Goal: Communication & Community: Answer question/provide support

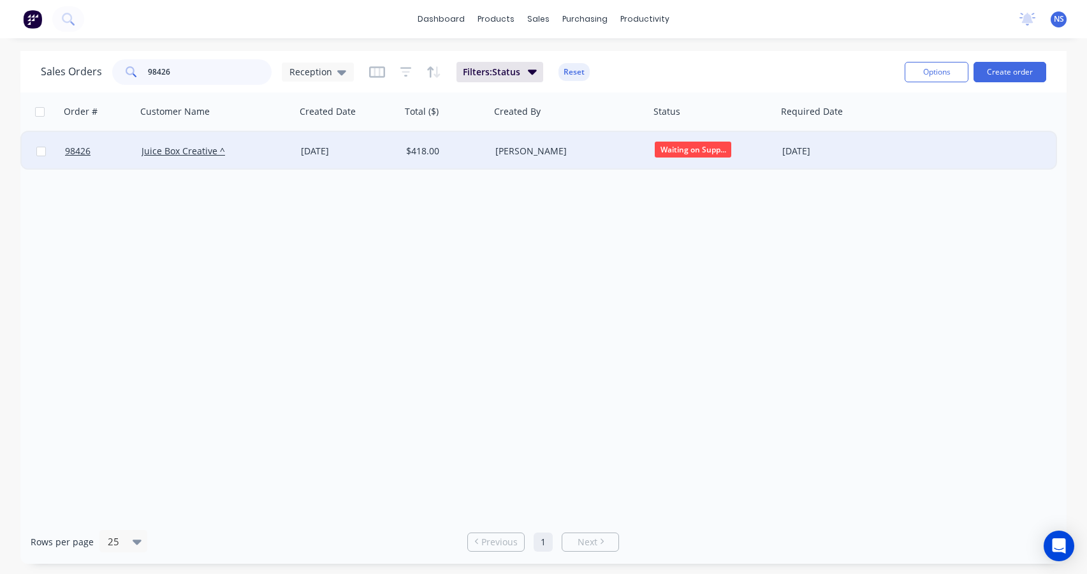
type input "98426"
click at [256, 153] on div "Juice Box Creative ^" at bounding box center [213, 151] width 142 height 13
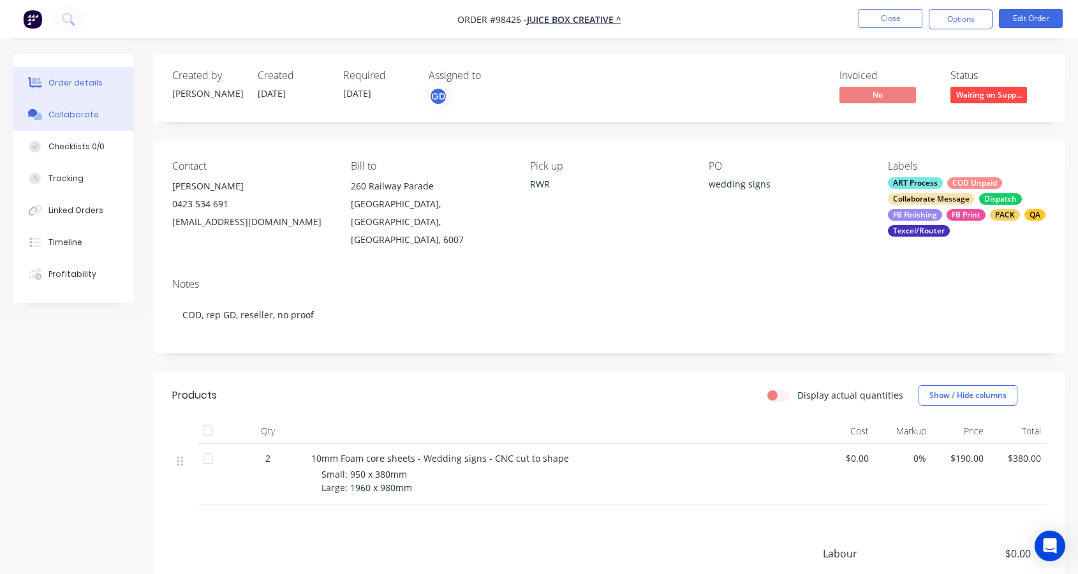
click at [99, 119] on button "Collaborate" at bounding box center [73, 115] width 121 height 32
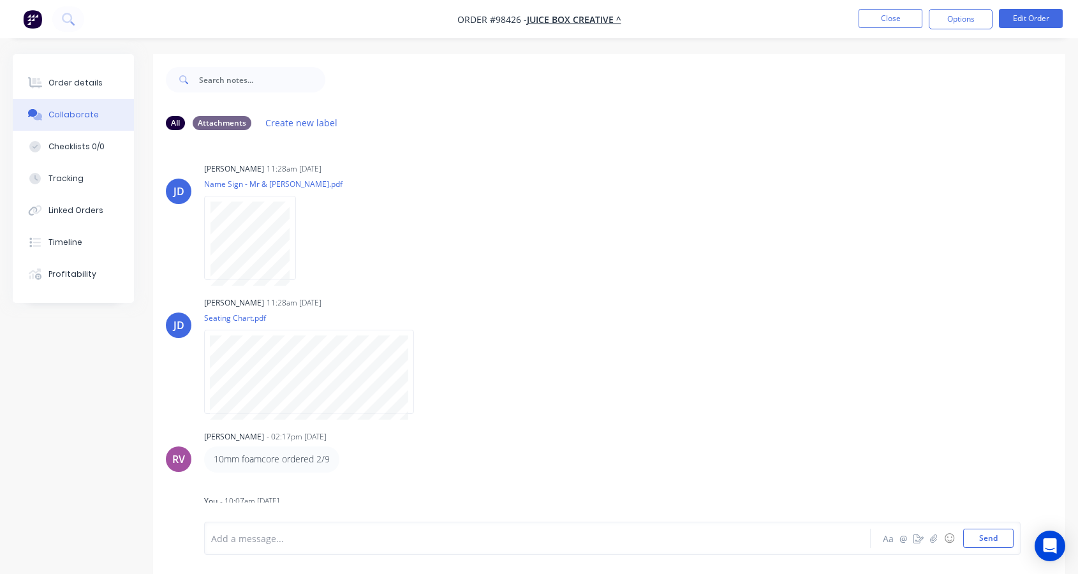
click at [309, 537] on div at bounding box center [512, 538] width 601 height 13
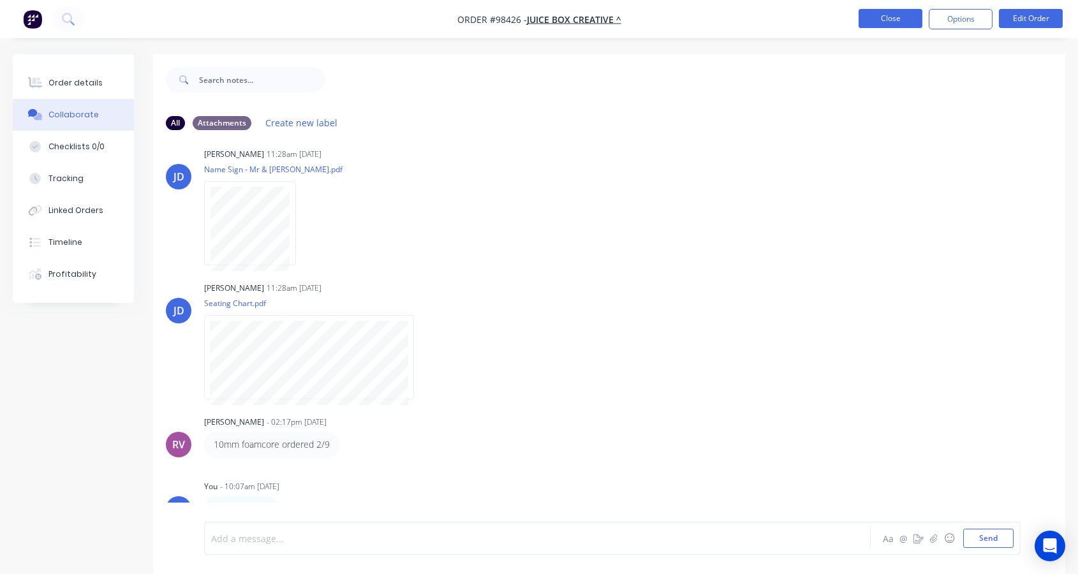
click at [891, 18] on button "Close" at bounding box center [890, 18] width 64 height 19
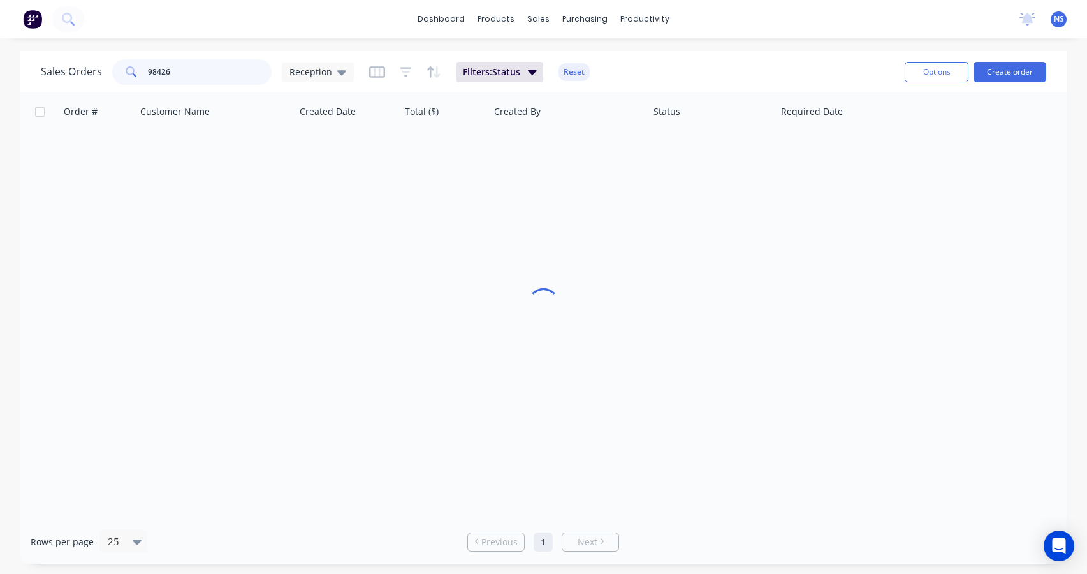
click at [201, 71] on input "98426" at bounding box center [210, 72] width 124 height 26
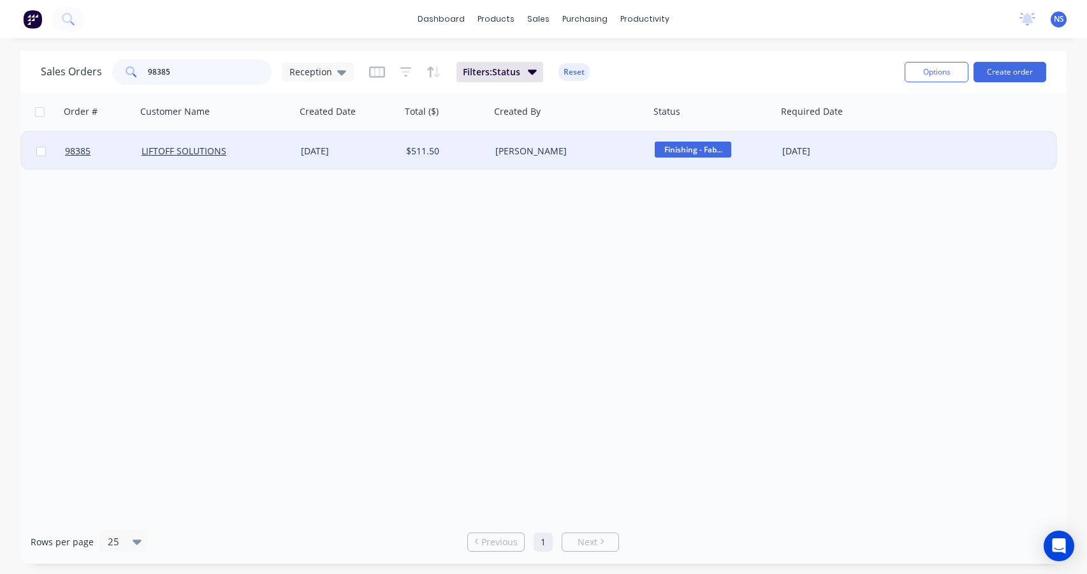
type input "98385"
click at [282, 155] on div "LIFTOFF SOLUTIONS" at bounding box center [213, 151] width 142 height 13
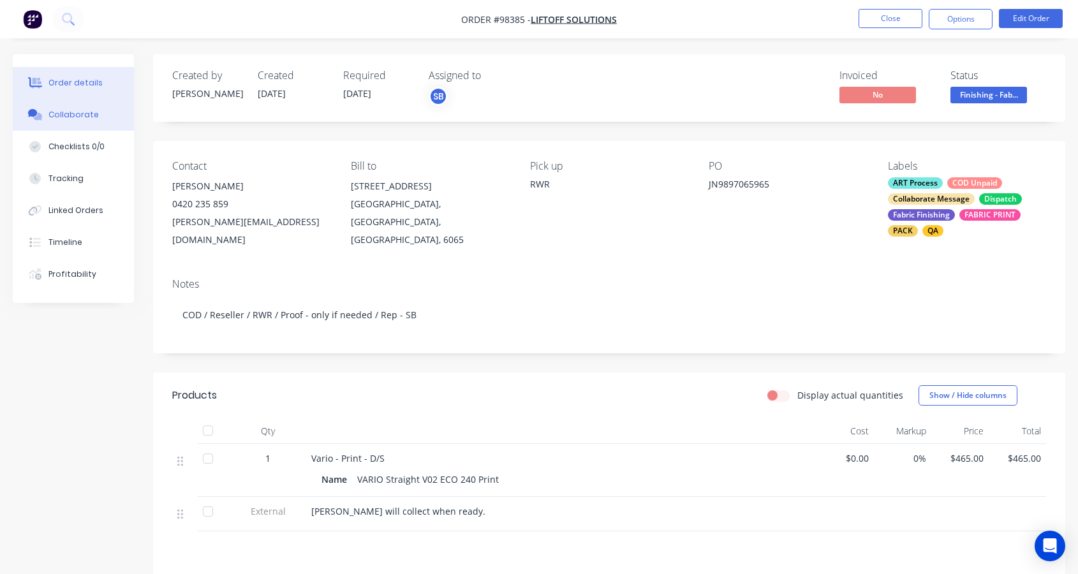
click at [85, 110] on div "Collaborate" at bounding box center [73, 114] width 50 height 11
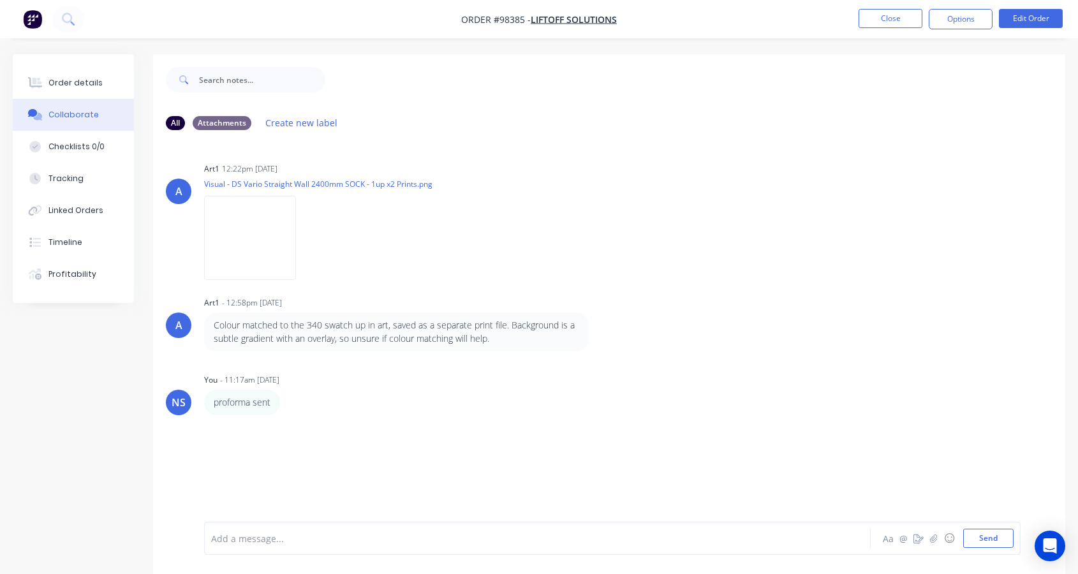
click at [309, 536] on div at bounding box center [512, 538] width 601 height 13
click at [886, 17] on button "Close" at bounding box center [890, 18] width 64 height 19
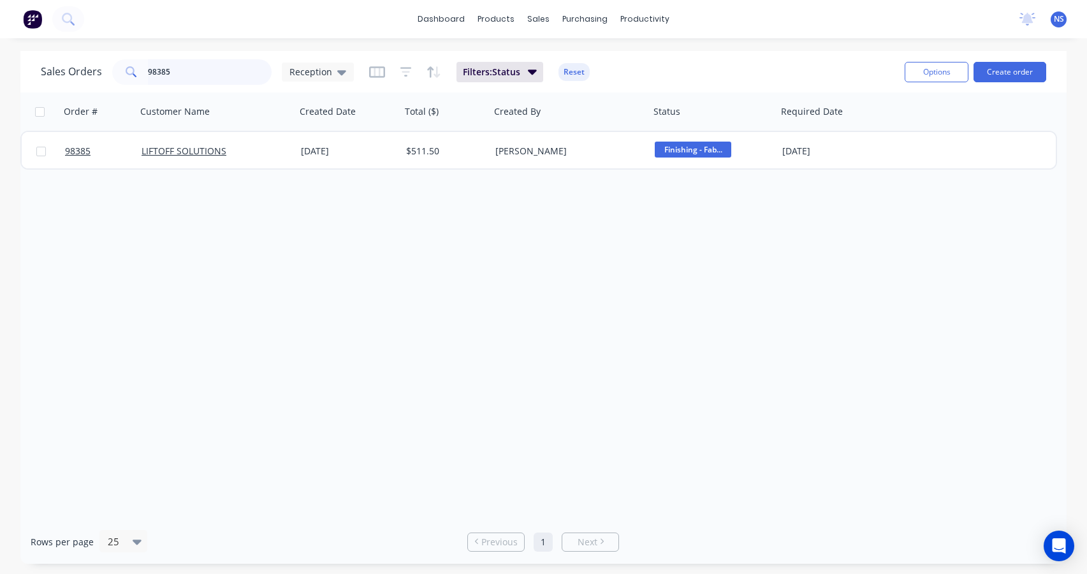
click at [201, 66] on input "98385" at bounding box center [210, 72] width 124 height 26
click at [201, 74] on input "98385" at bounding box center [210, 72] width 124 height 26
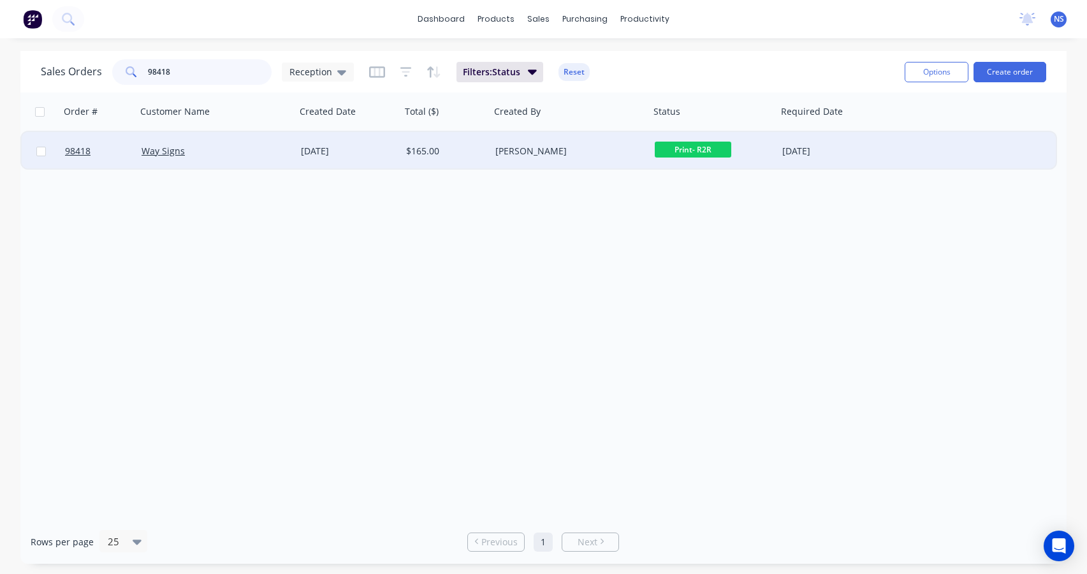
type input "98418"
click at [246, 159] on div "Way Signs" at bounding box center [215, 151] width 159 height 38
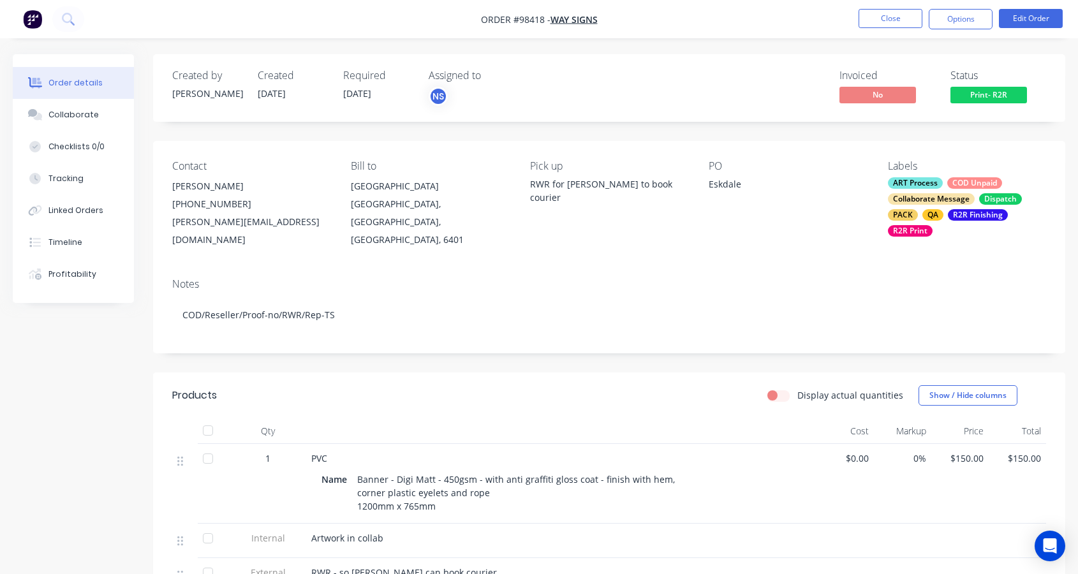
click at [946, 210] on div "ART Process COD Unpaid Collaborate Message Dispatch PACK QA R2R Finishing R2R P…" at bounding box center [967, 206] width 158 height 59
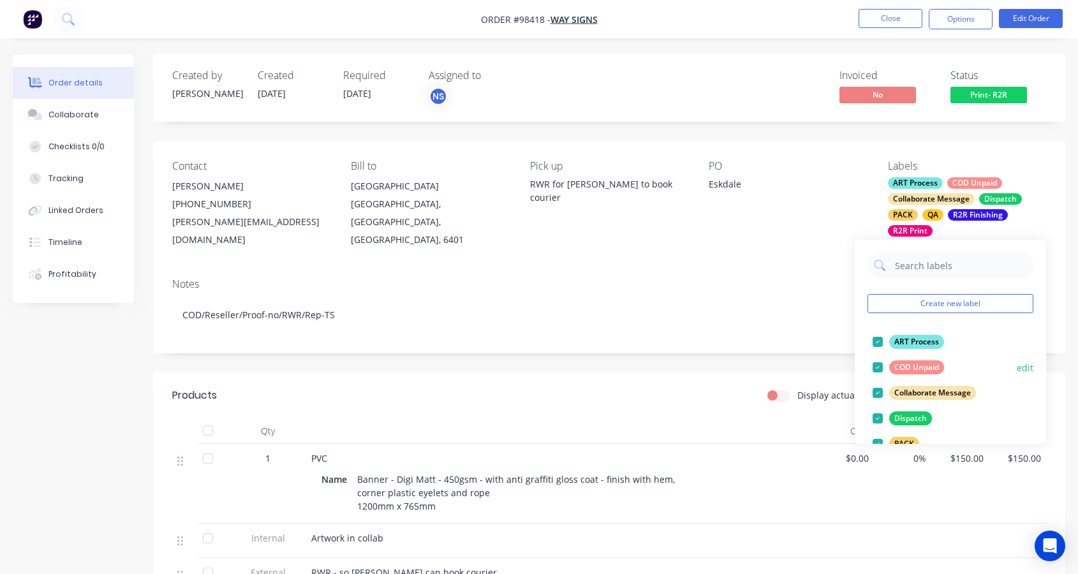
click at [878, 369] on div at bounding box center [878, 368] width 26 height 26
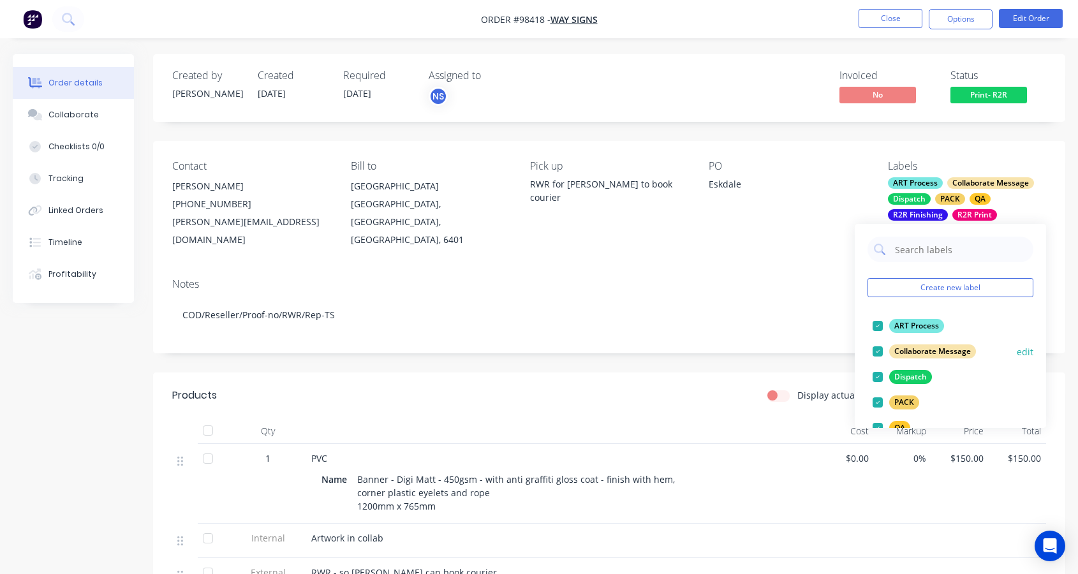
scroll to position [211, 0]
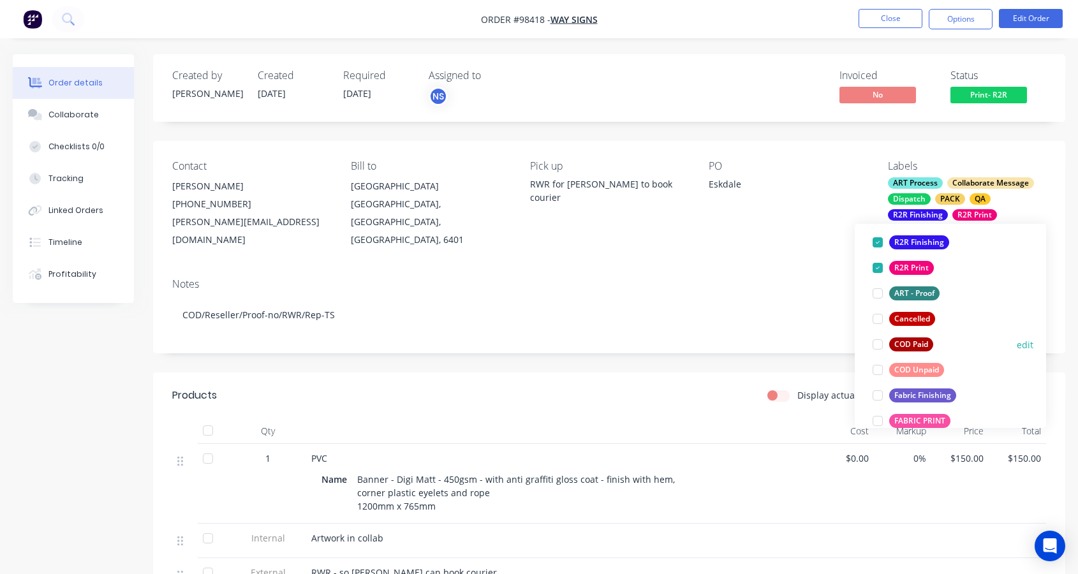
click at [876, 344] on div at bounding box center [878, 345] width 26 height 26
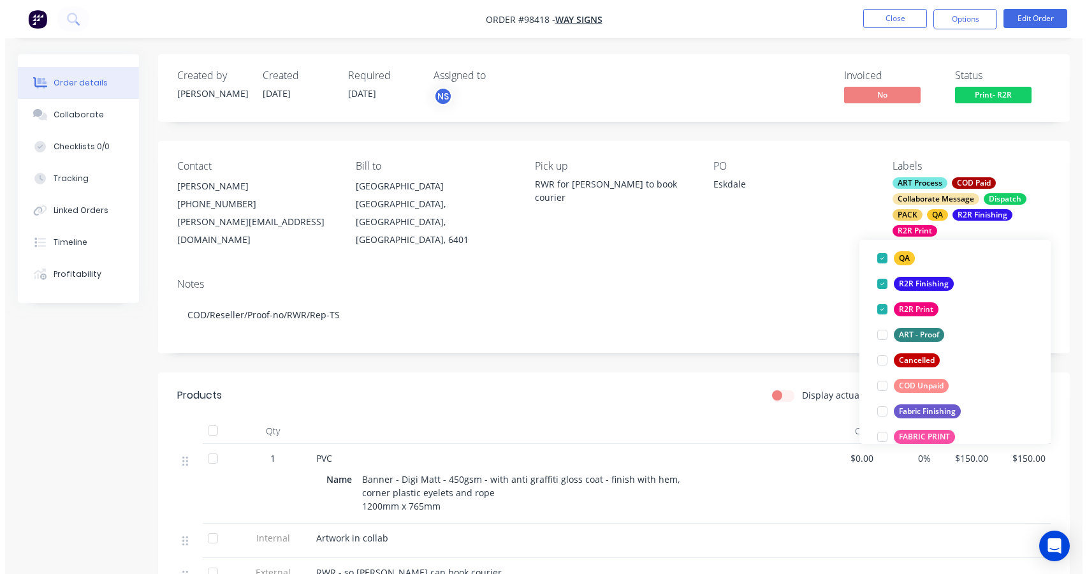
scroll to position [7, 0]
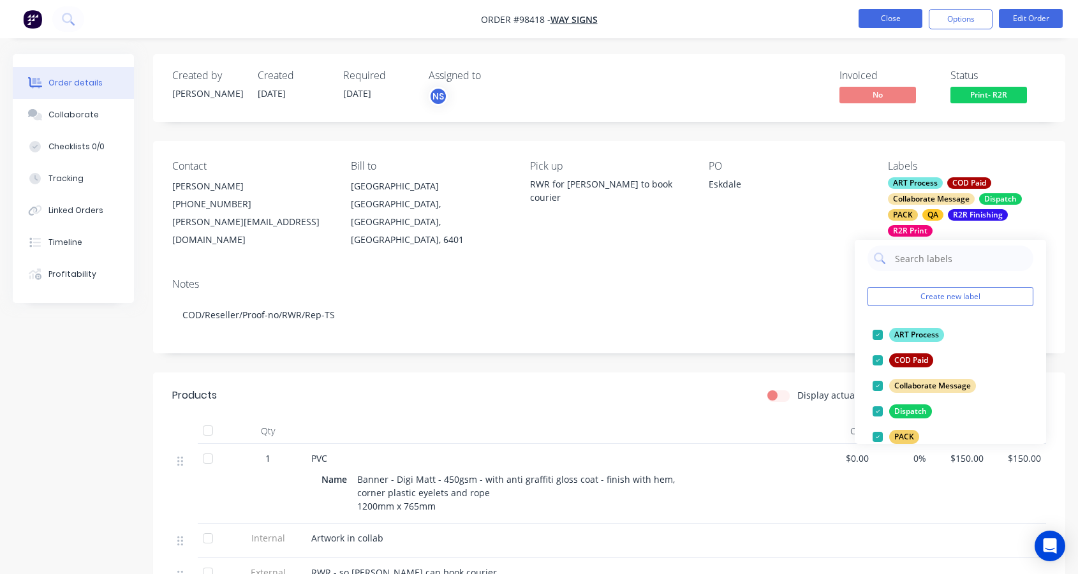
click at [876, 17] on button "Close" at bounding box center [890, 18] width 64 height 19
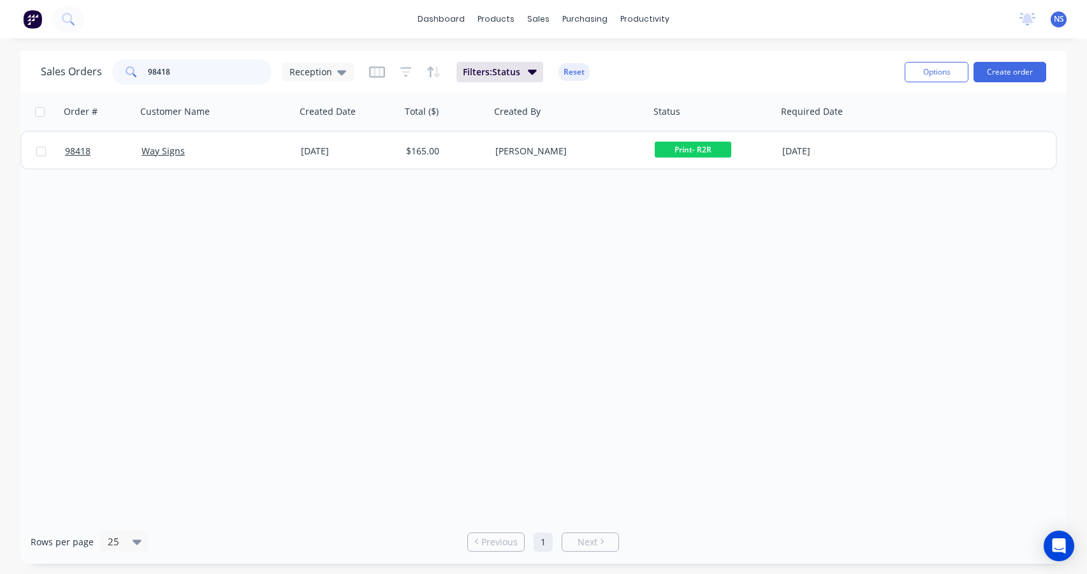
drag, startPoint x: 221, startPoint y: 69, endPoint x: 85, endPoint y: 56, distance: 135.8
click at [85, 56] on div "Sales Orders 98418 Reception Filters: Status Reset" at bounding box center [468, 71] width 854 height 31
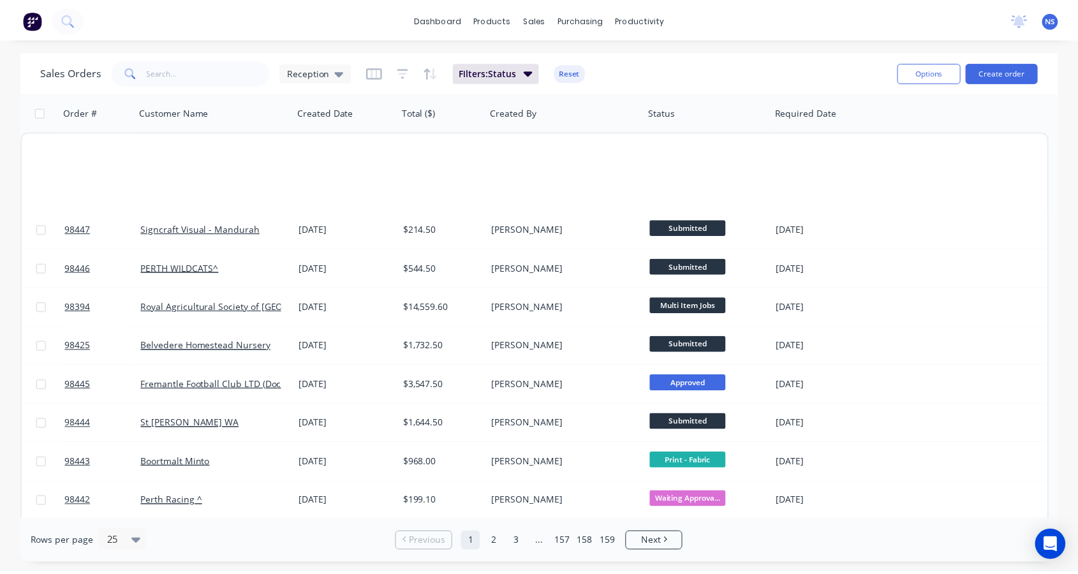
scroll to position [583, 0]
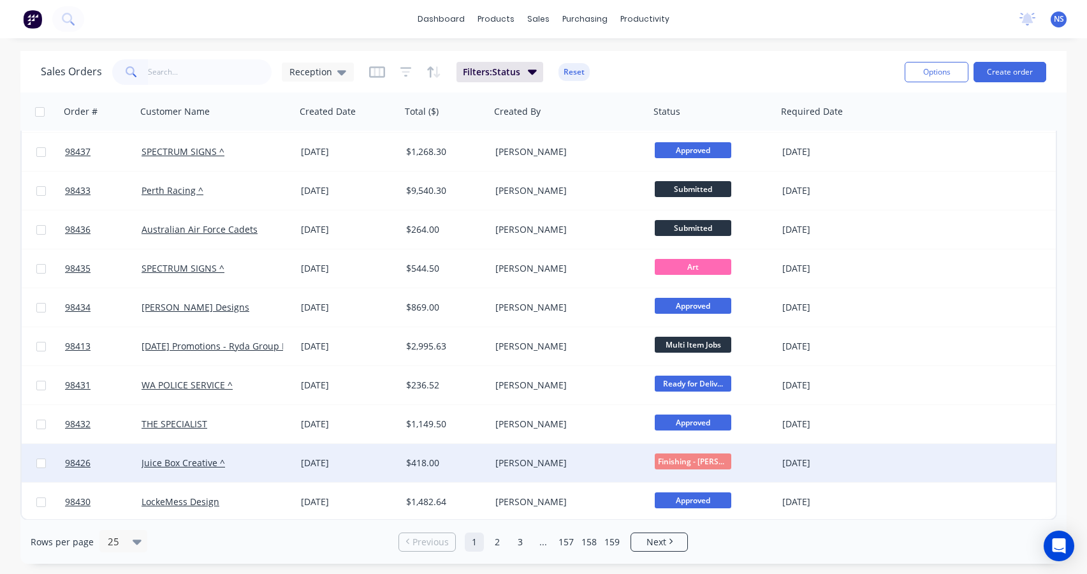
click at [376, 466] on div "[DATE]" at bounding box center [348, 463] width 95 height 13
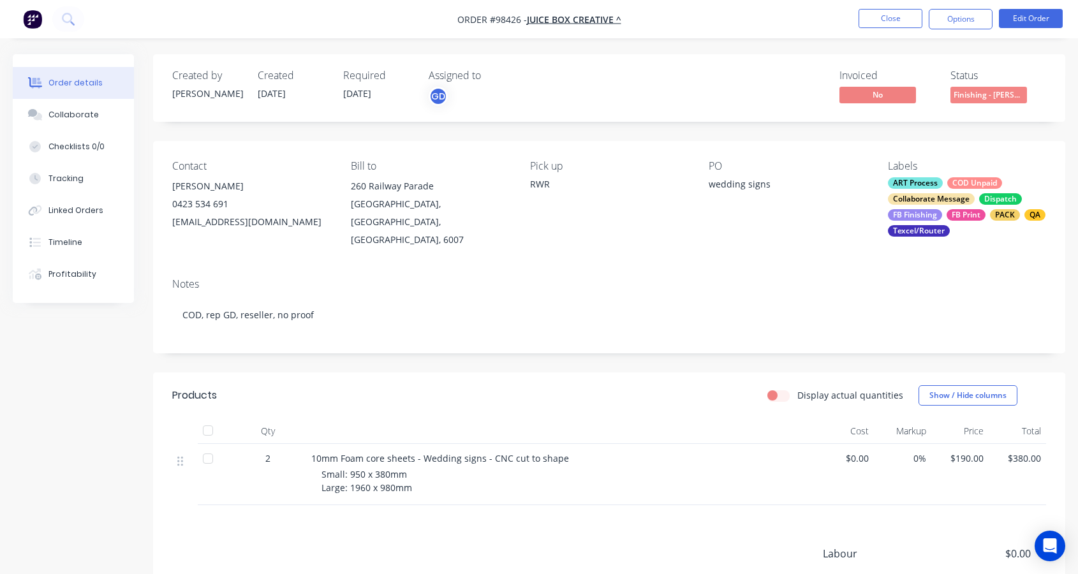
click at [942, 189] on div "ART Process COD Unpaid Collaborate Message Dispatch FB Finishing FB Print PACK …" at bounding box center [967, 206] width 158 height 59
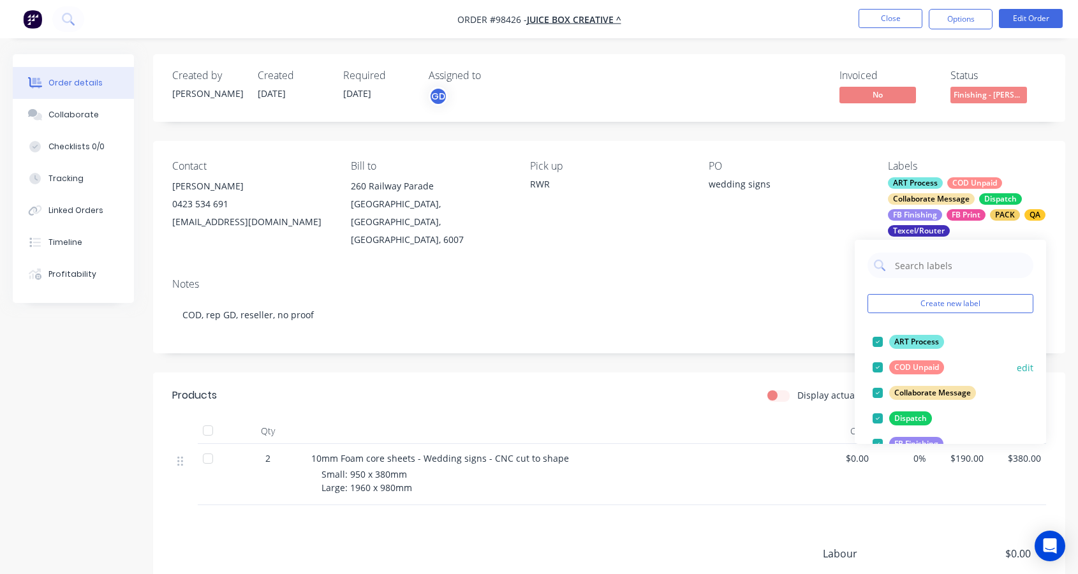
click at [877, 368] on div at bounding box center [878, 368] width 26 height 26
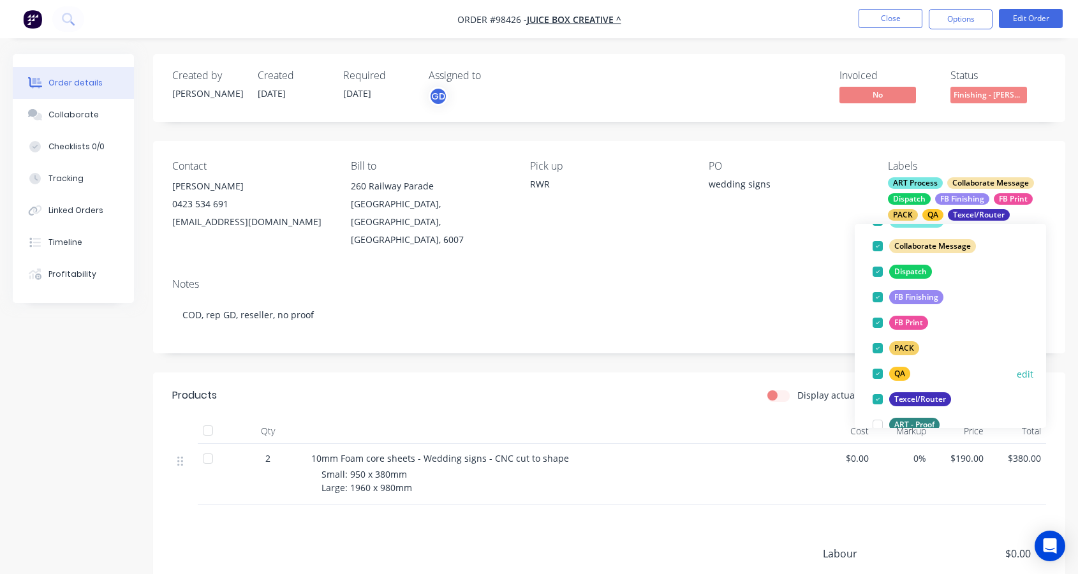
scroll to position [226, 0]
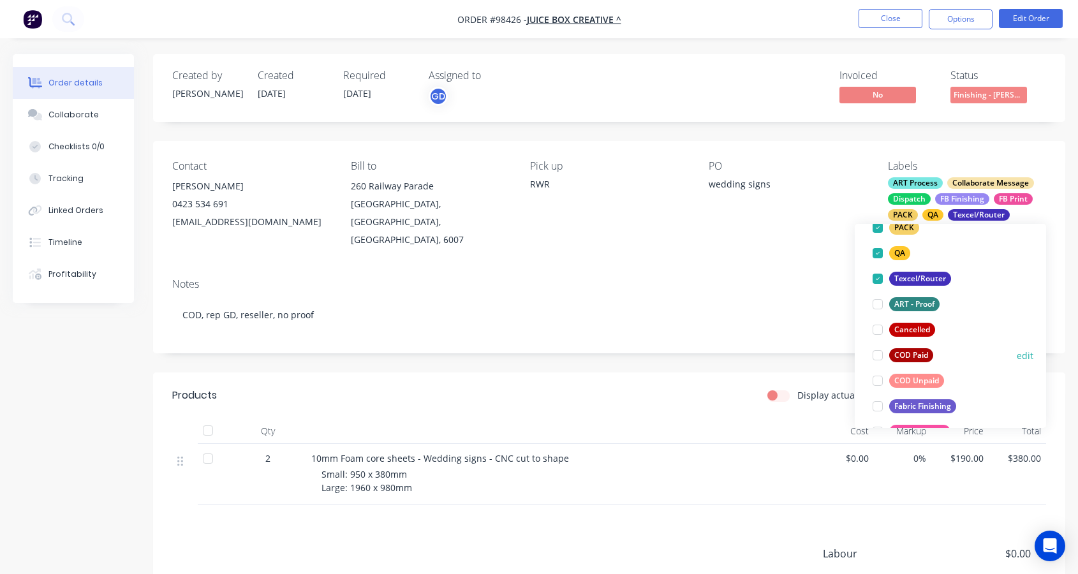
click at [877, 353] on div at bounding box center [878, 355] width 26 height 26
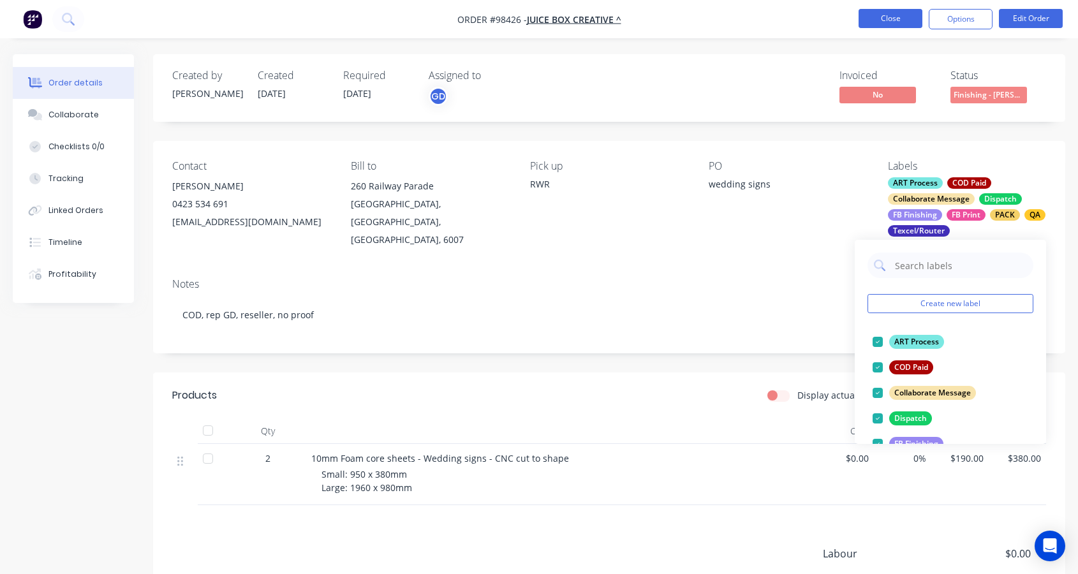
click at [874, 22] on button "Close" at bounding box center [890, 18] width 64 height 19
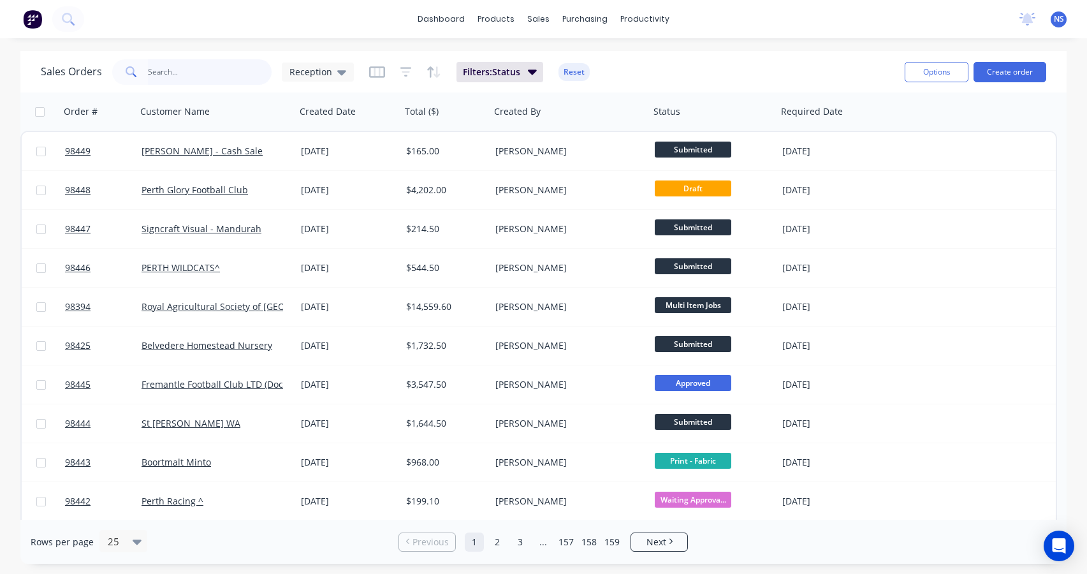
click at [202, 71] on input "text" at bounding box center [210, 72] width 124 height 26
click at [999, 74] on button "Create order" at bounding box center [1010, 72] width 73 height 20
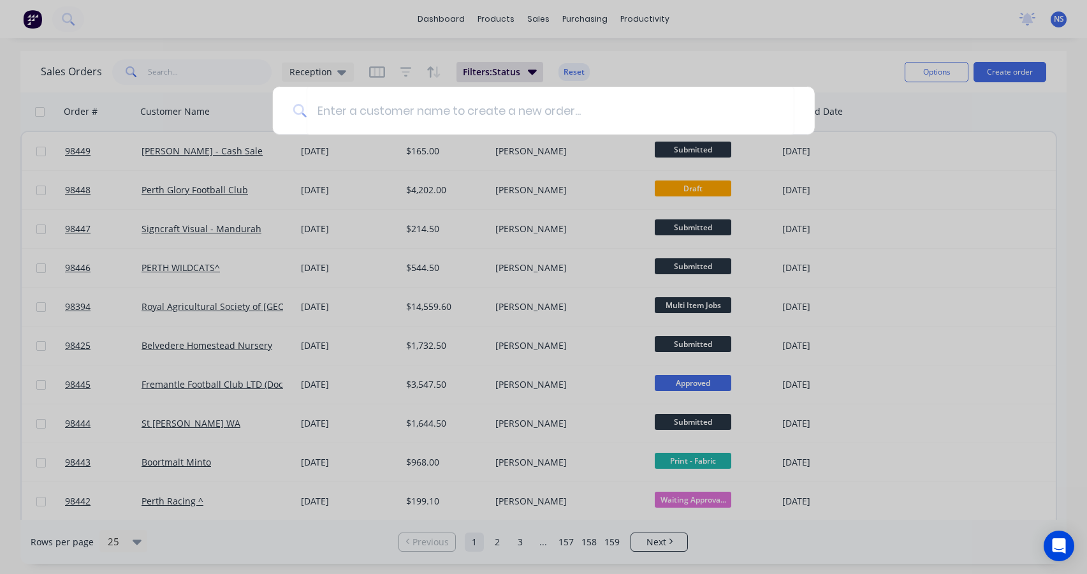
click at [690, 50] on div at bounding box center [543, 287] width 1087 height 574
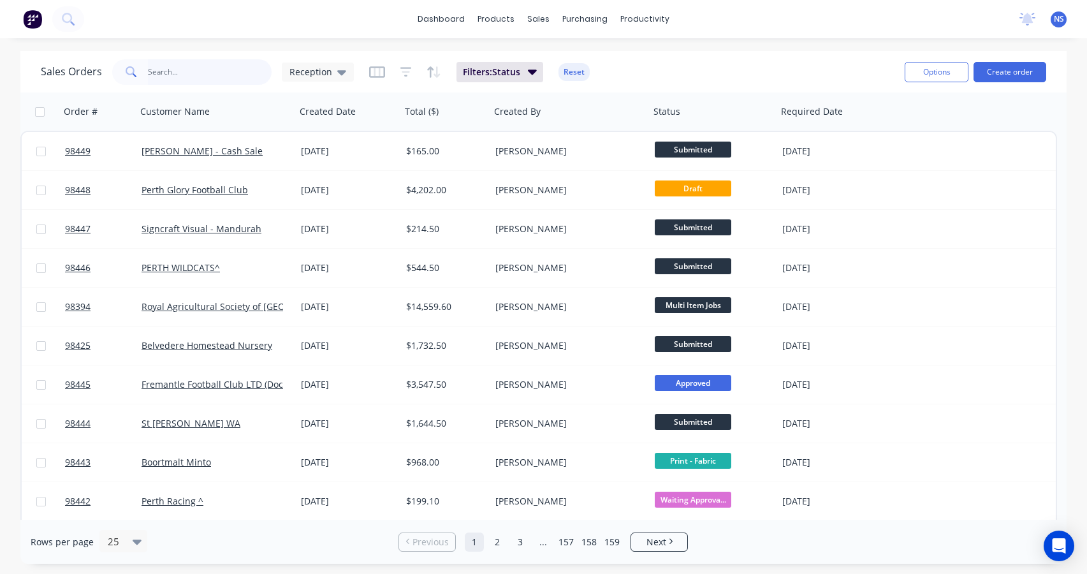
click at [174, 76] on input "text" at bounding box center [210, 72] width 124 height 26
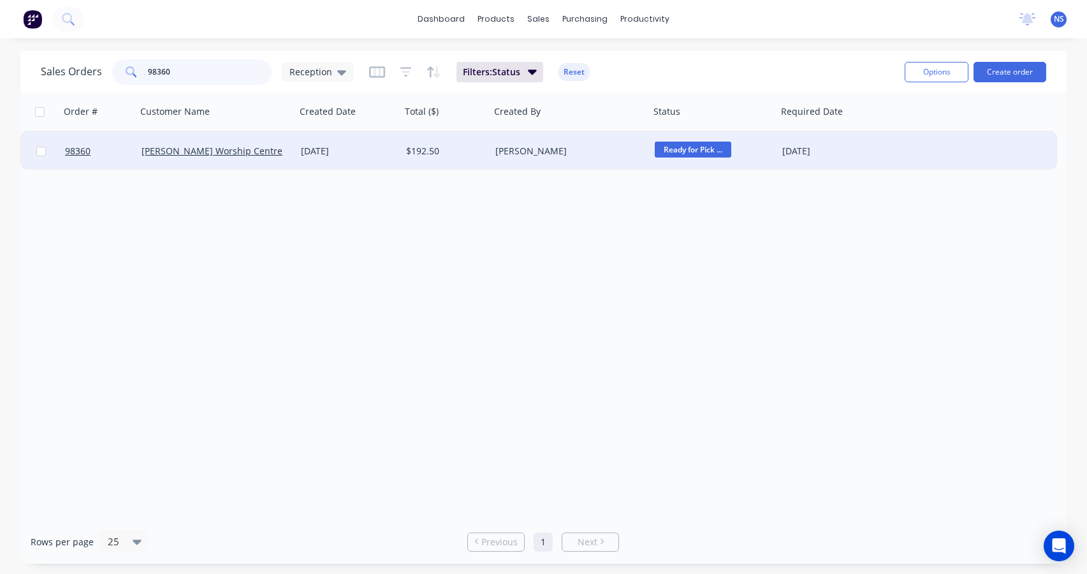
type input "98360"
click at [274, 156] on div "[PERSON_NAME] Worship Centre" at bounding box center [213, 151] width 142 height 13
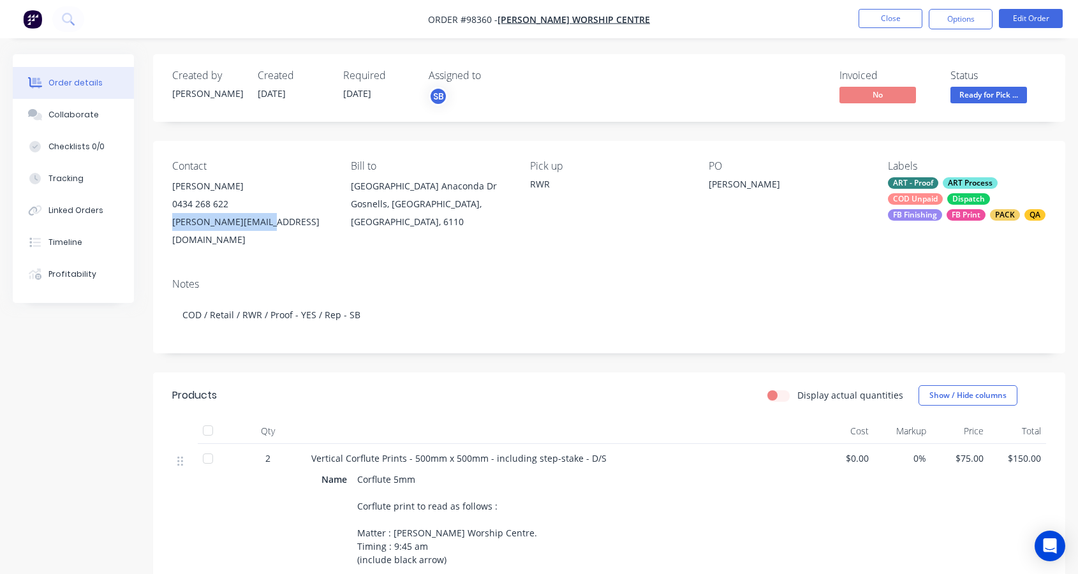
drag, startPoint x: 170, startPoint y: 221, endPoint x: 270, endPoint y: 221, distance: 100.1
click at [270, 221] on div "Contact [PERSON_NAME] [PHONE_NUMBER] [EMAIL_ADDRESS][DOMAIN_NAME] Bill to [GEOG…" at bounding box center [609, 204] width 912 height 127
copy div "[PERSON_NAME][EMAIL_ADDRESS][DOMAIN_NAME]"
click at [75, 112] on div "Collaborate" at bounding box center [73, 114] width 50 height 11
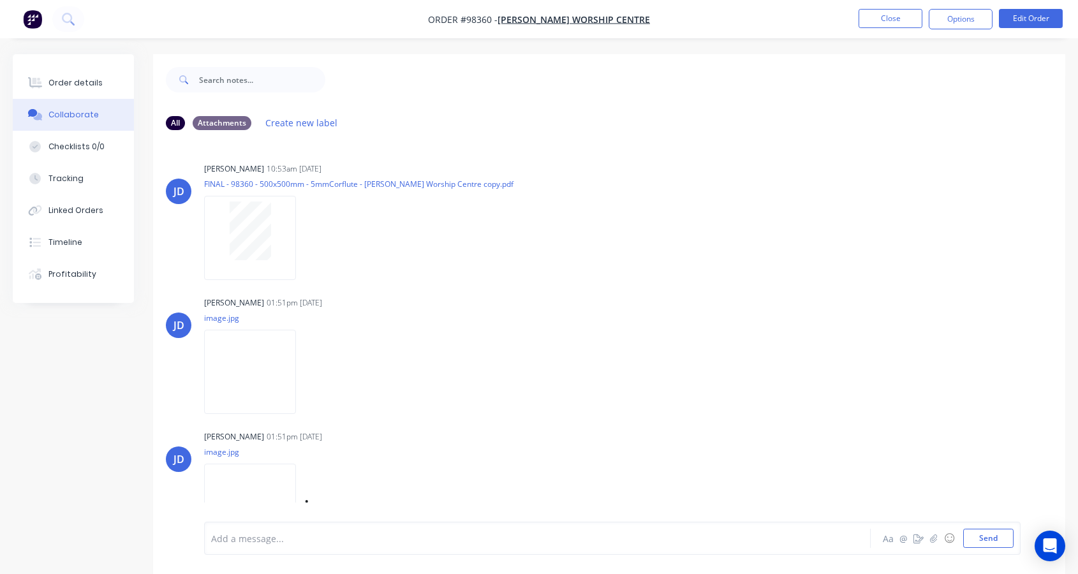
scroll to position [19, 0]
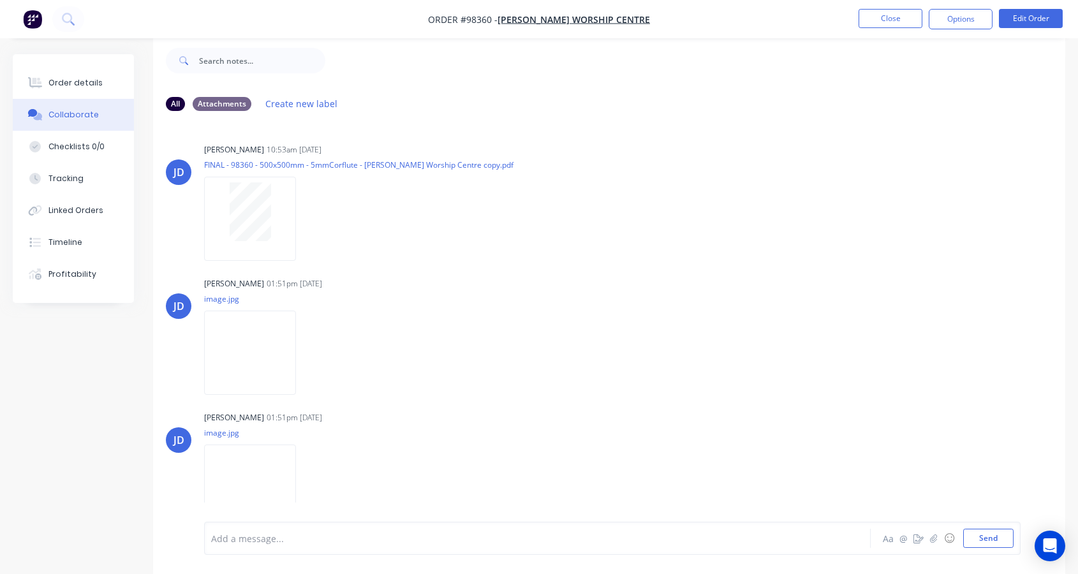
click at [404, 529] on div "Add a message..." at bounding box center [512, 538] width 602 height 19
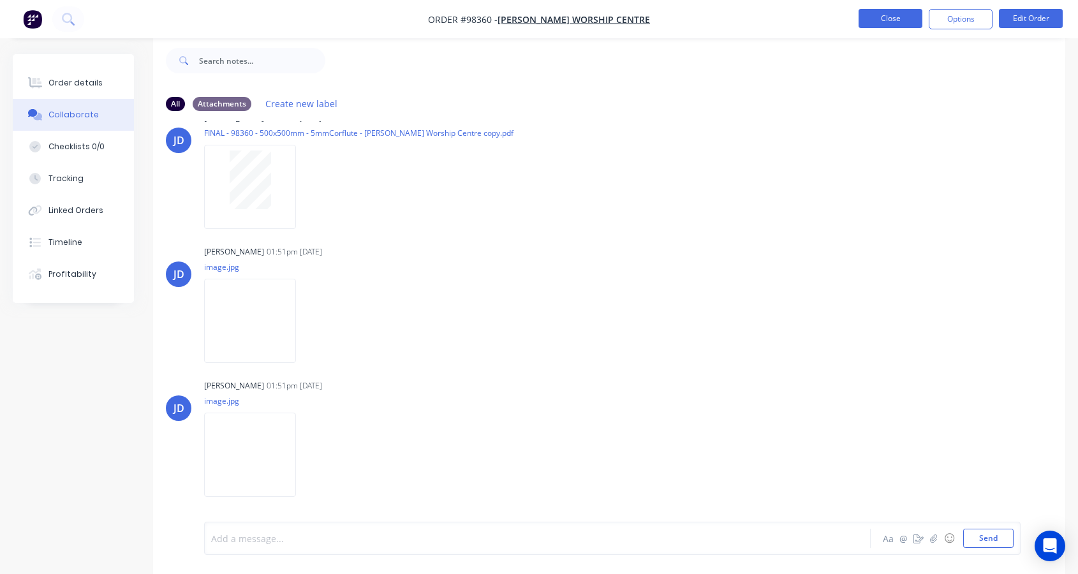
click at [886, 17] on button "Close" at bounding box center [890, 18] width 64 height 19
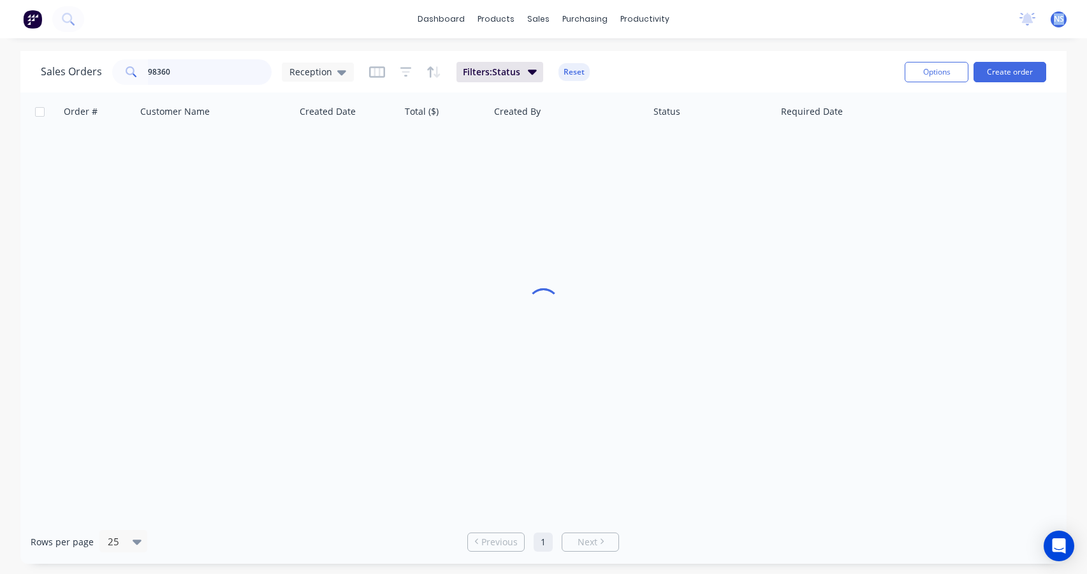
click at [193, 73] on input "98360" at bounding box center [210, 72] width 124 height 26
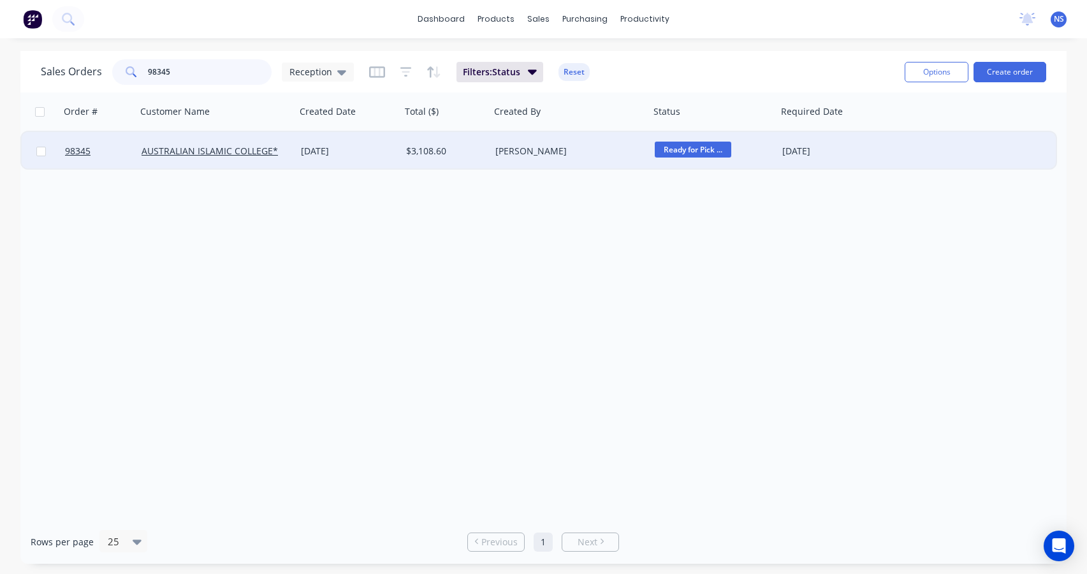
type input "98345"
click at [471, 157] on div "$3,108.60" at bounding box center [443, 151] width 75 height 13
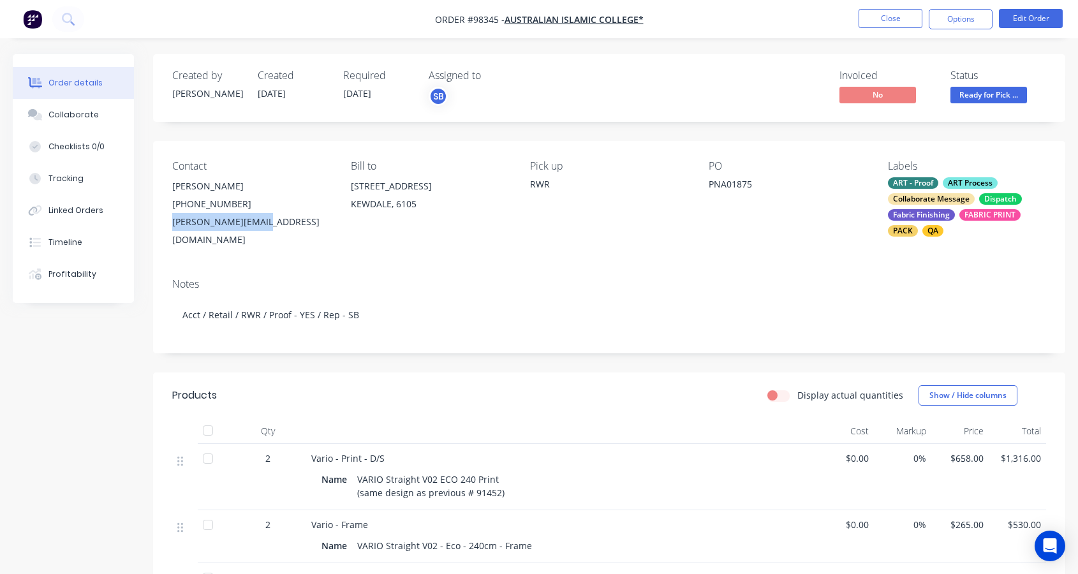
drag, startPoint x: 170, startPoint y: 222, endPoint x: 248, endPoint y: 222, distance: 77.8
click at [267, 224] on div "Contact [PERSON_NAME] [PHONE_NUMBER] [PERSON_NAME][EMAIL_ADDRESS][DOMAIN_NAME] …" at bounding box center [609, 204] width 912 height 127
copy div "[PERSON_NAME][EMAIL_ADDRESS][DOMAIN_NAME]"
click at [71, 112] on div "Collaborate" at bounding box center [73, 114] width 50 height 11
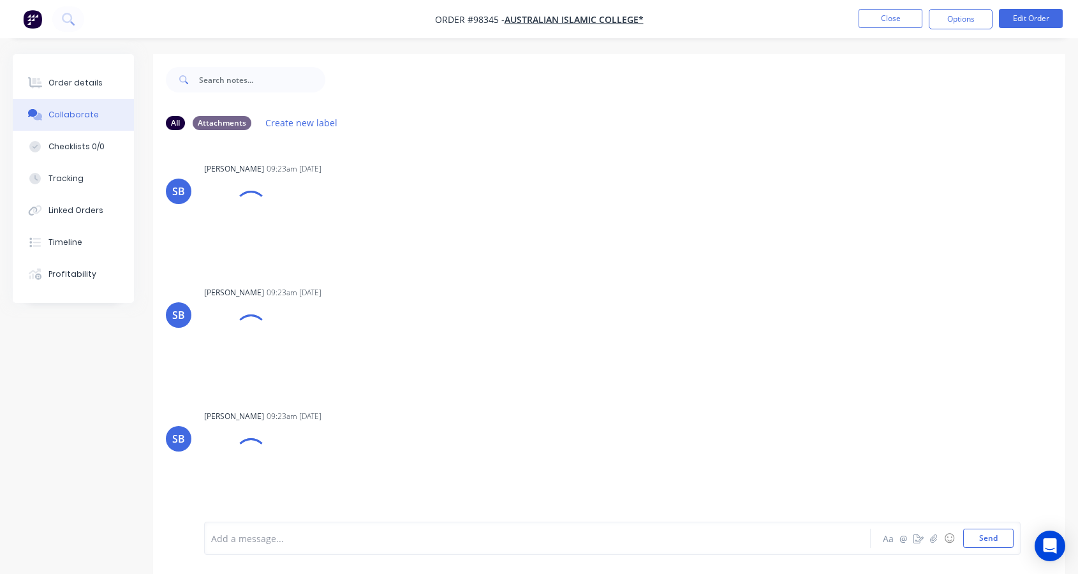
click at [277, 539] on div at bounding box center [512, 538] width 601 height 13
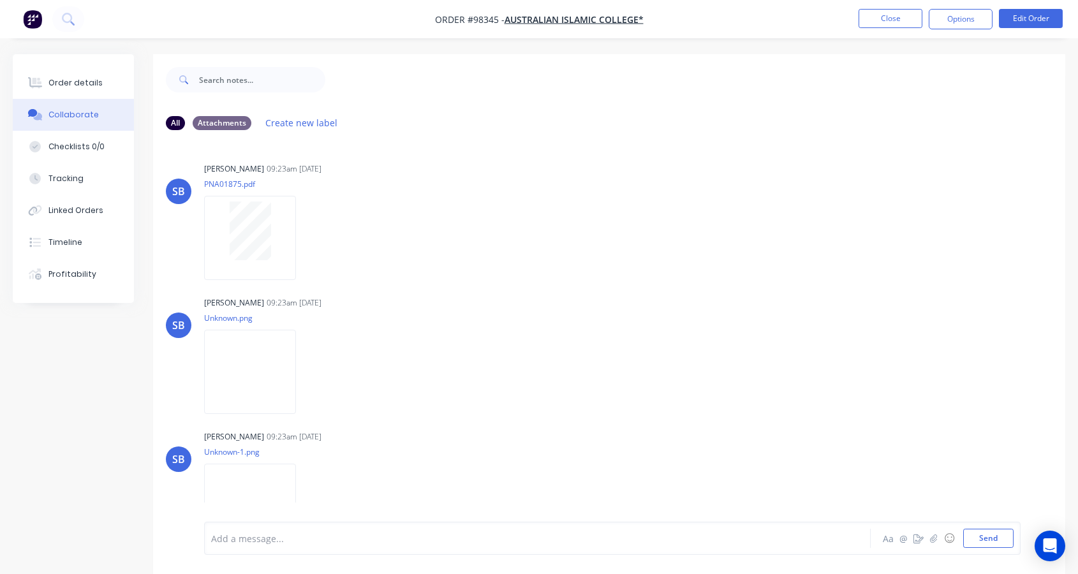
scroll to position [1378, 0]
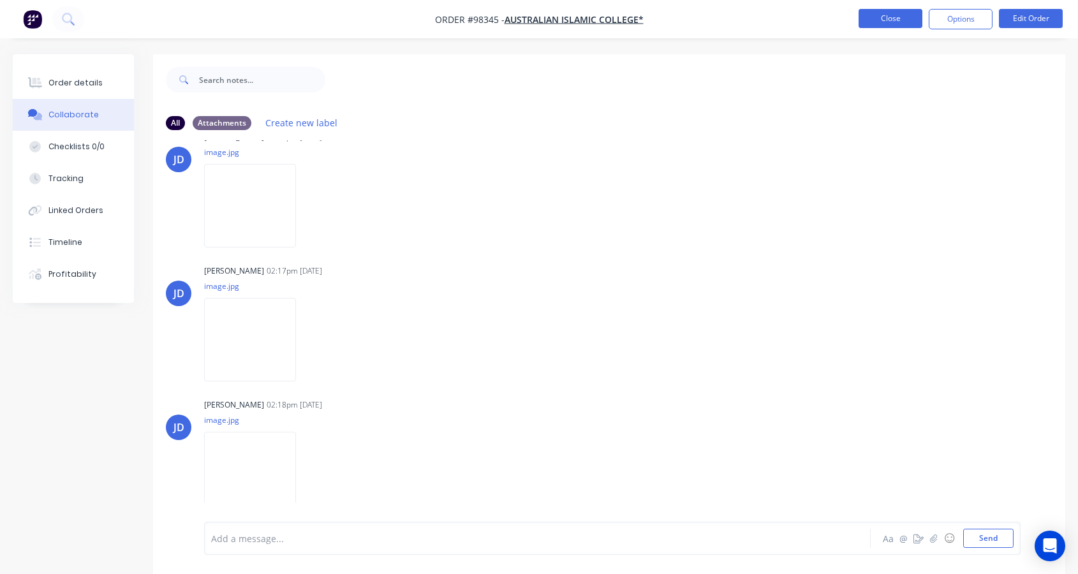
click at [899, 18] on button "Close" at bounding box center [890, 18] width 64 height 19
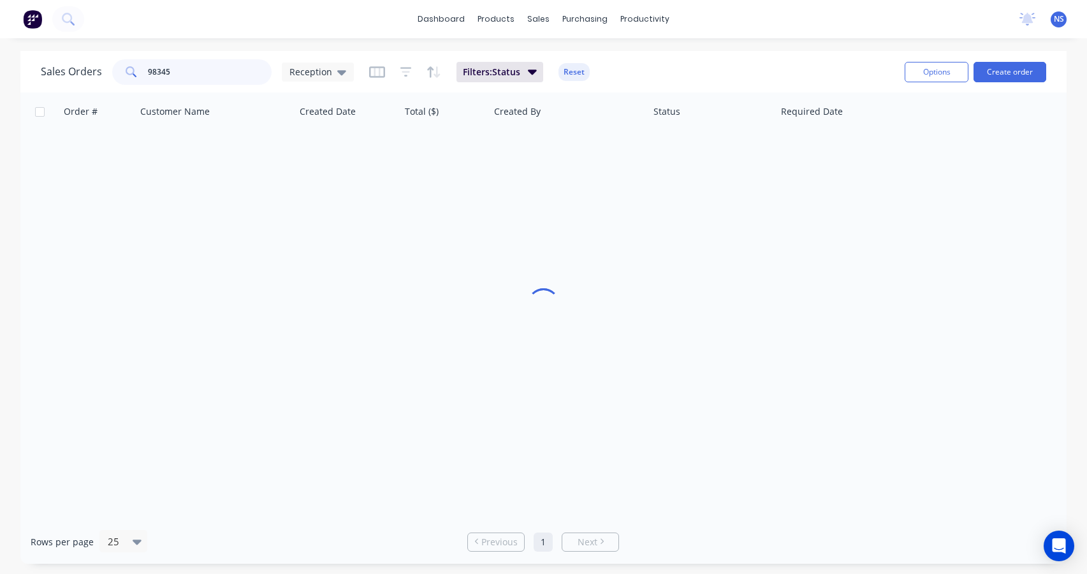
click at [217, 69] on input "98345" at bounding box center [210, 72] width 124 height 26
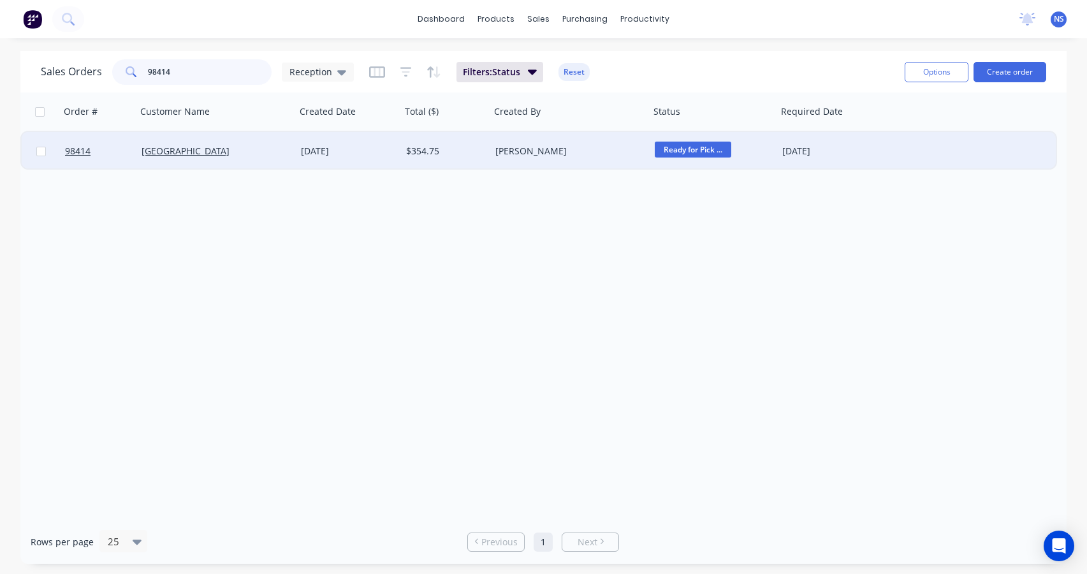
type input "98414"
click at [386, 156] on div "[DATE]" at bounding box center [348, 151] width 95 height 13
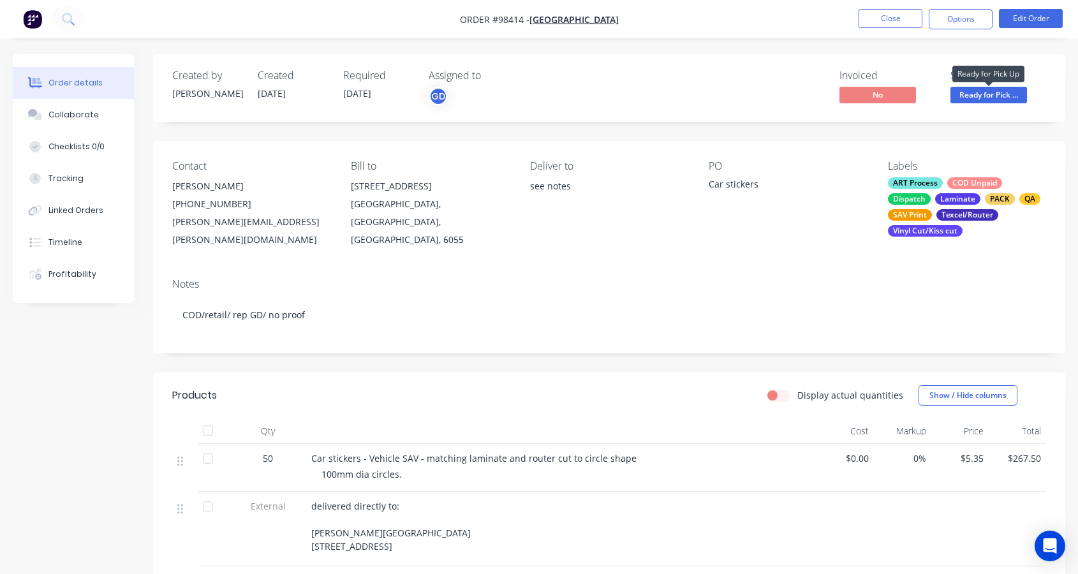
click at [985, 94] on span "Ready for Pick ..." at bounding box center [988, 95] width 77 height 16
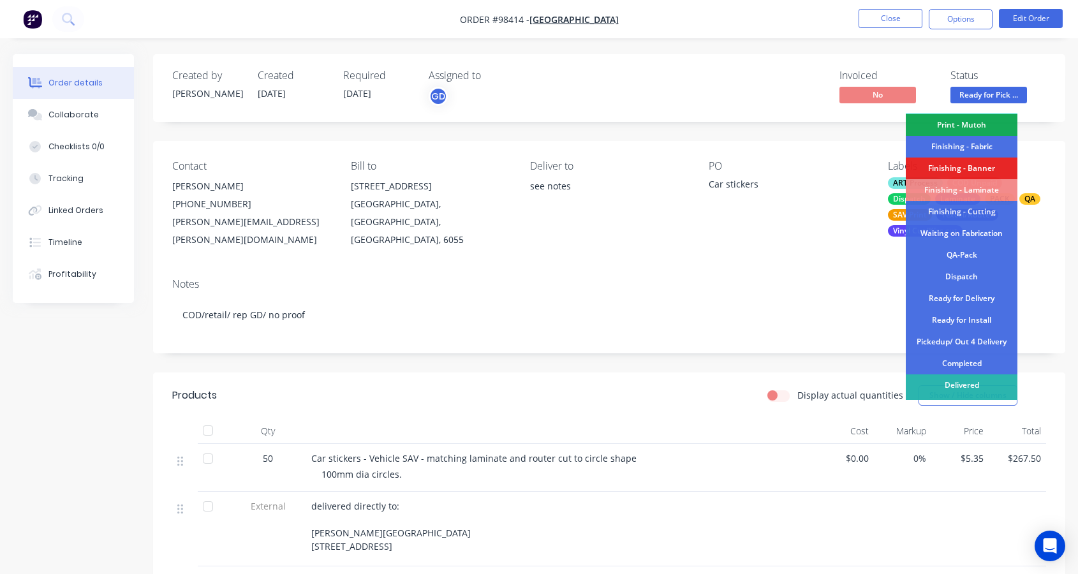
scroll to position [255, 0]
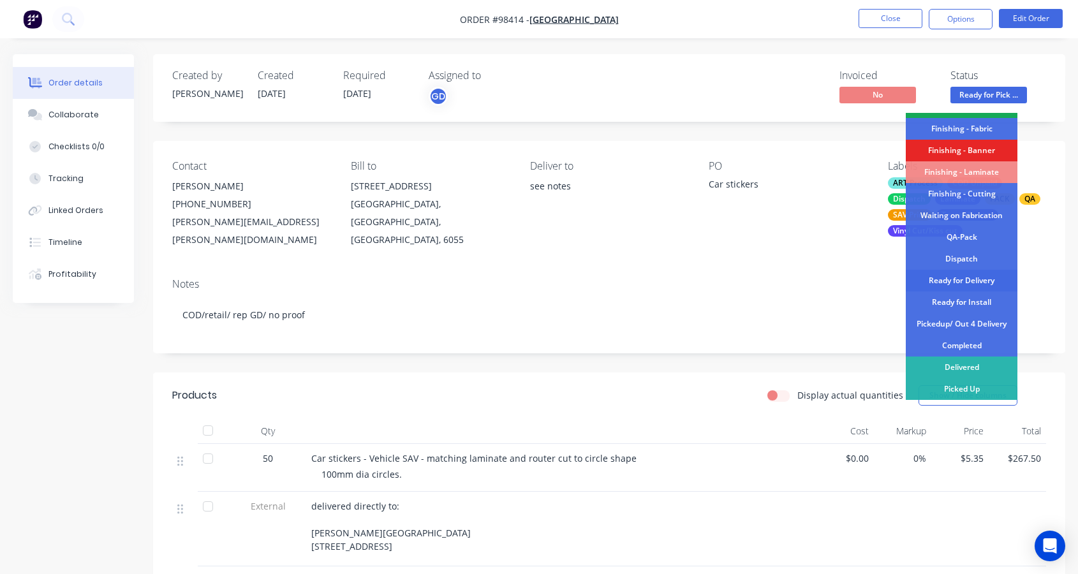
click at [954, 277] on div "Ready for Delivery" at bounding box center [961, 281] width 112 height 22
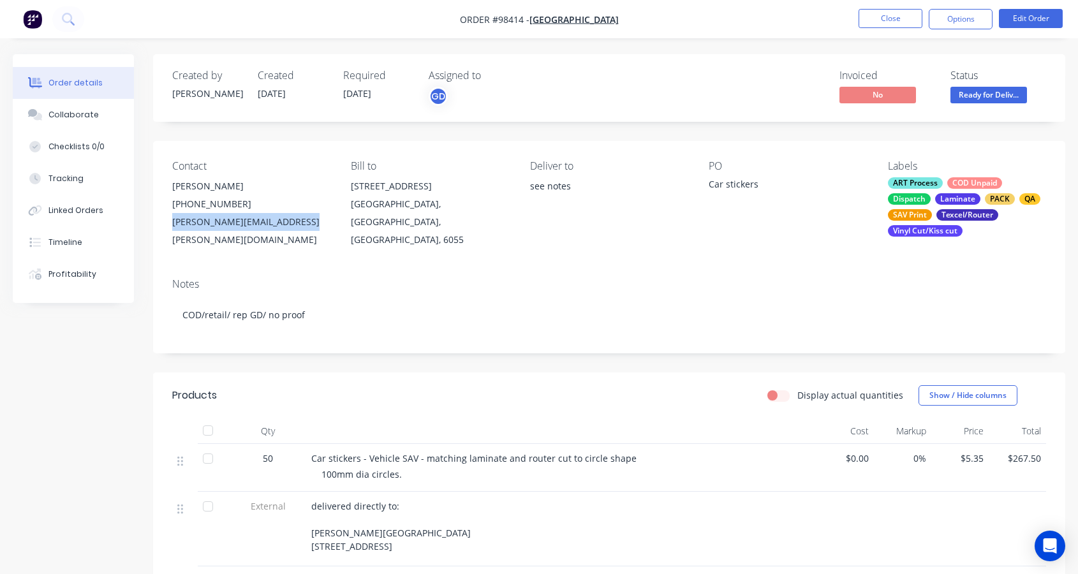
drag, startPoint x: 170, startPoint y: 221, endPoint x: 302, endPoint y: 219, distance: 131.4
click at [302, 219] on div "Contact [PERSON_NAME] [PHONE_NUMBER] [PERSON_NAME][EMAIL_ADDRESS][PERSON_NAME][…" at bounding box center [609, 204] width 912 height 127
copy div "[PERSON_NAME][EMAIL_ADDRESS][PERSON_NAME][DOMAIN_NAME]"
click at [73, 110] on div "Collaborate" at bounding box center [73, 114] width 50 height 11
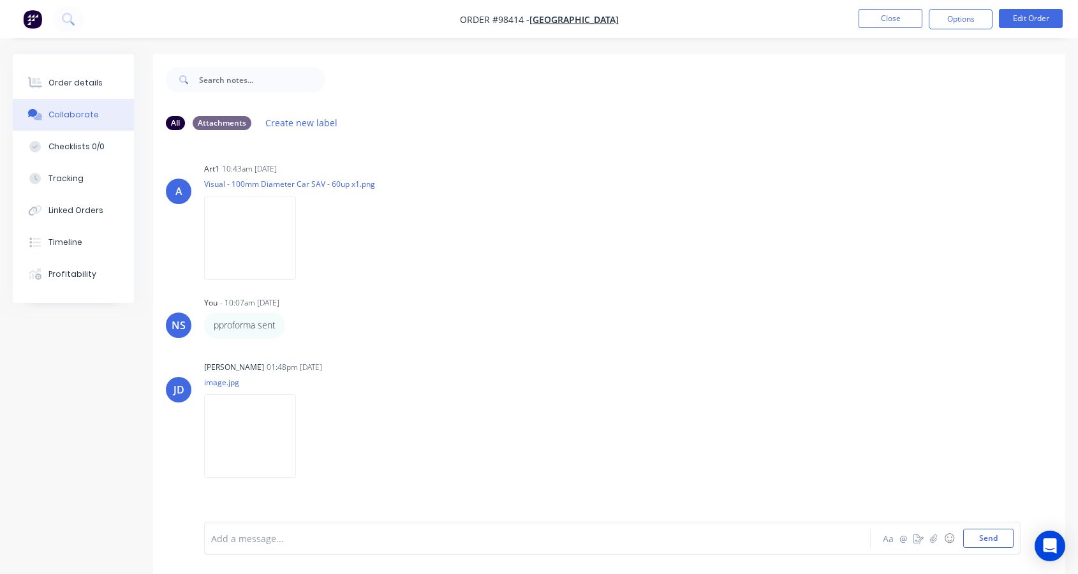
click at [322, 544] on div at bounding box center [512, 538] width 601 height 13
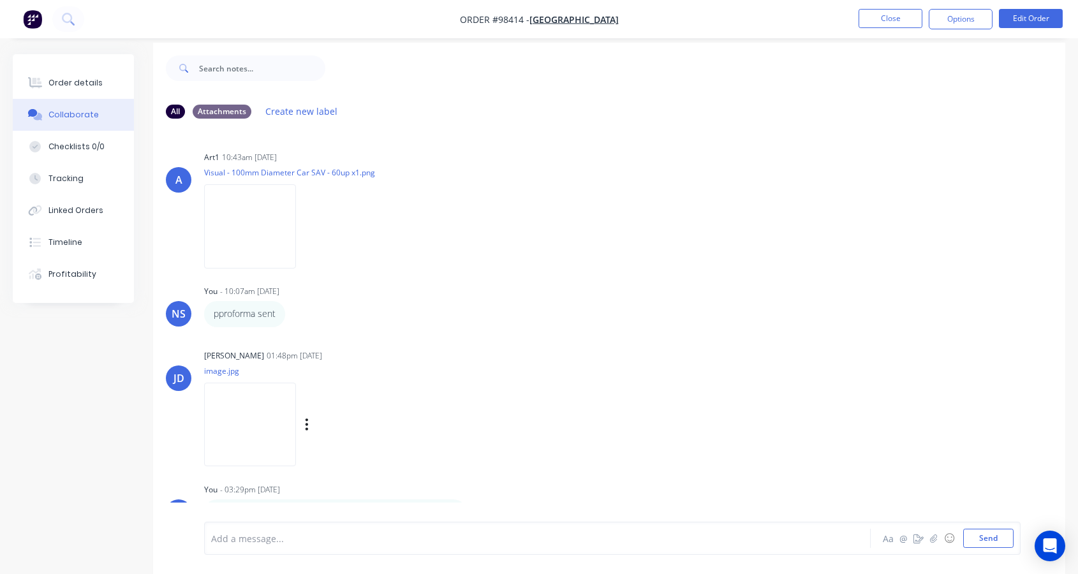
scroll to position [19, 0]
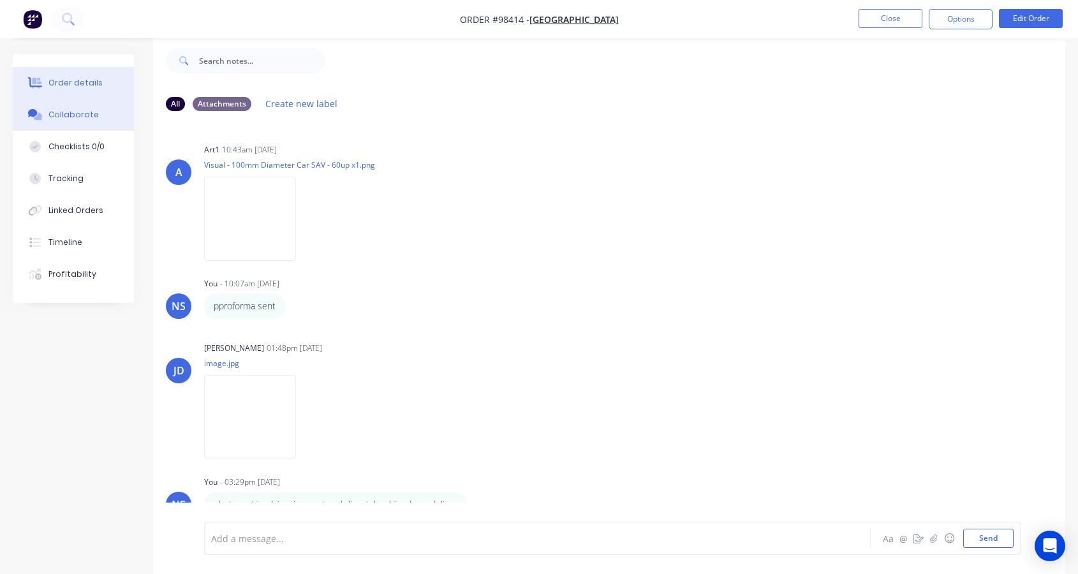
click at [94, 78] on div "Order details" at bounding box center [75, 82] width 54 height 11
